Goal: Information Seeking & Learning: Learn about a topic

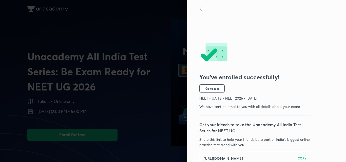
click at [200, 15] on div "You’ve enrolled successfully! Go to test NEET • UAITS - NEET 2026 • [DATE] We h…" at bounding box center [258, 95] width 118 height 165
click at [200, 9] on icon at bounding box center [202, 9] width 4 height 4
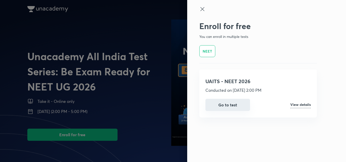
click at [222, 105] on button "Go to test" at bounding box center [228, 105] width 45 height 12
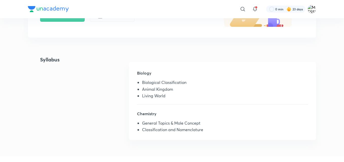
scroll to position [97, 0]
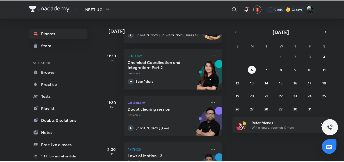
scroll to position [110, 0]
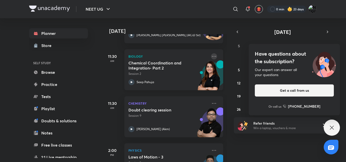
click at [211, 58] on icon at bounding box center [214, 56] width 6 height 6
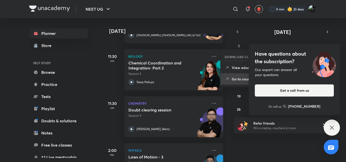
click at [229, 82] on li "Go to course page" at bounding box center [246, 79] width 50 height 11
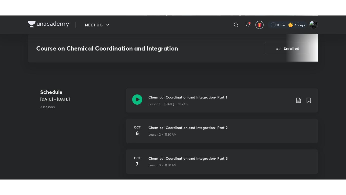
scroll to position [188, 0]
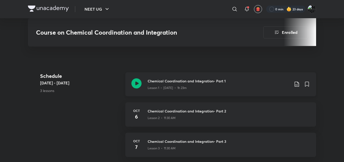
click at [160, 84] on h3 "Chemical Coordination and Integration- Part 1" at bounding box center [219, 81] width 142 height 5
